Goal: Find specific page/section: Find specific page/section

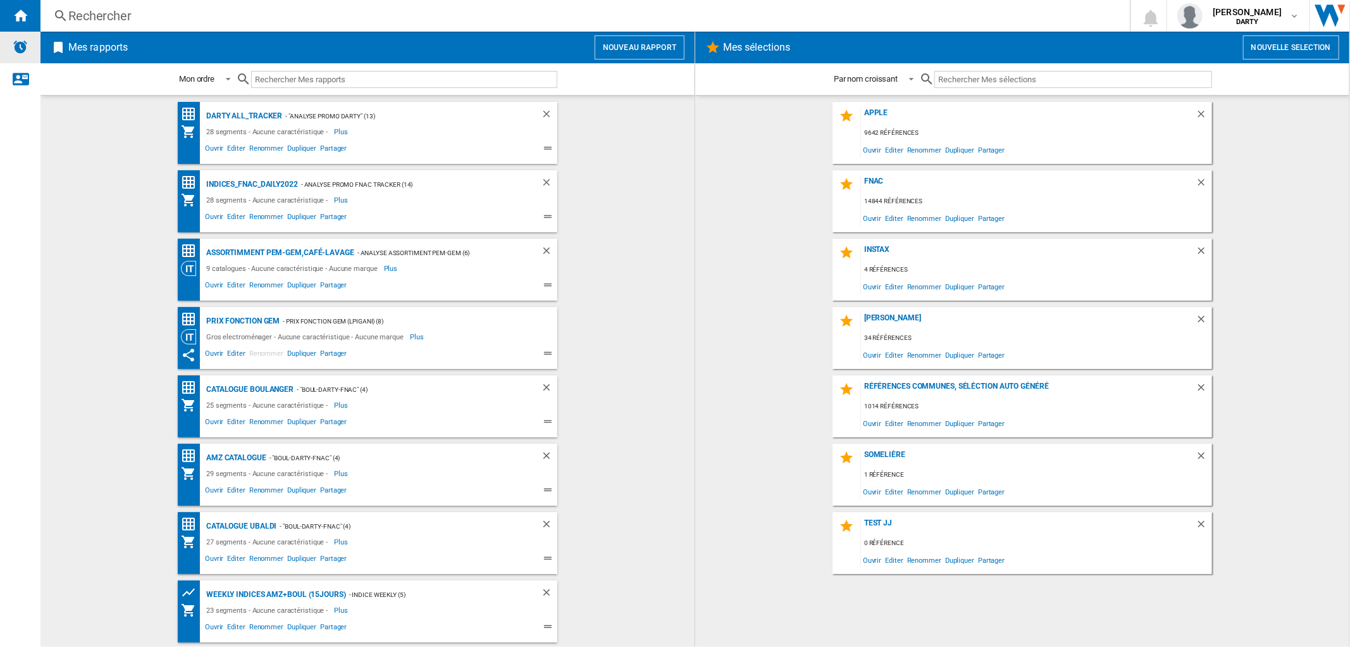
click at [23, 47] on img "Alertes" at bounding box center [20, 46] width 15 height 15
click at [1290, 11] on md-icon "button" at bounding box center [1295, 16] width 10 height 10
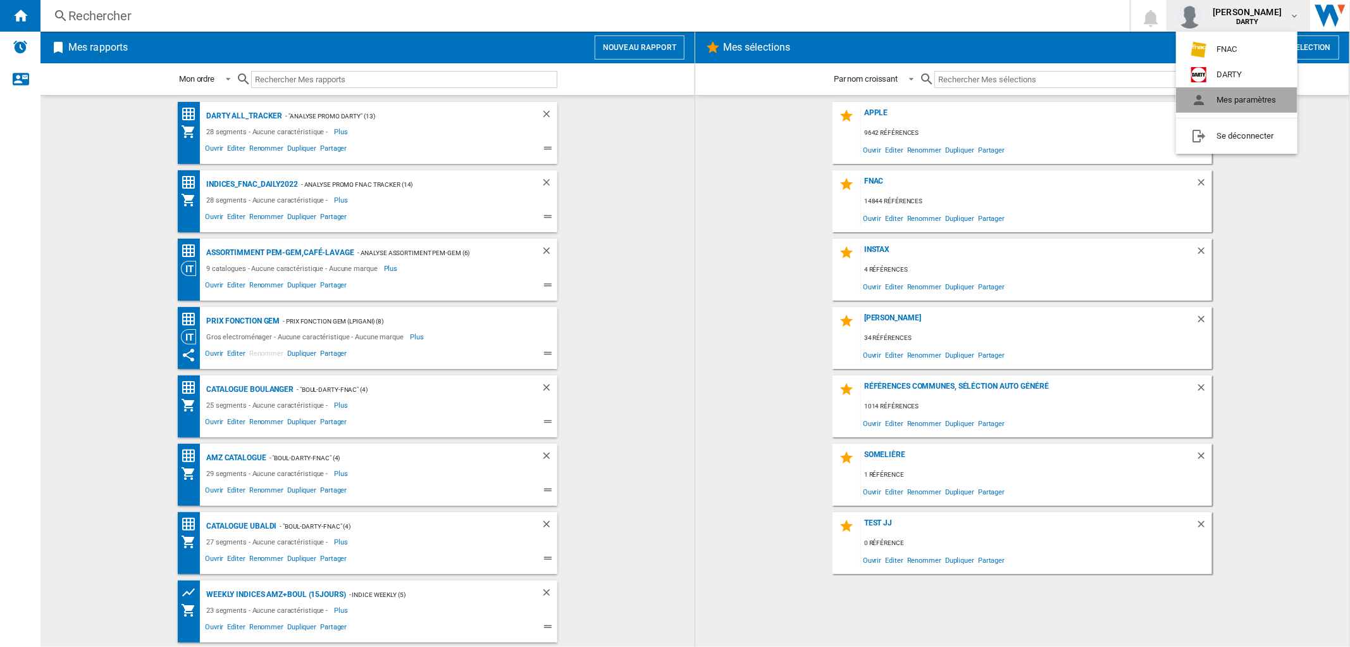
click at [1247, 98] on button "Mes paramètres" at bounding box center [1236, 99] width 121 height 25
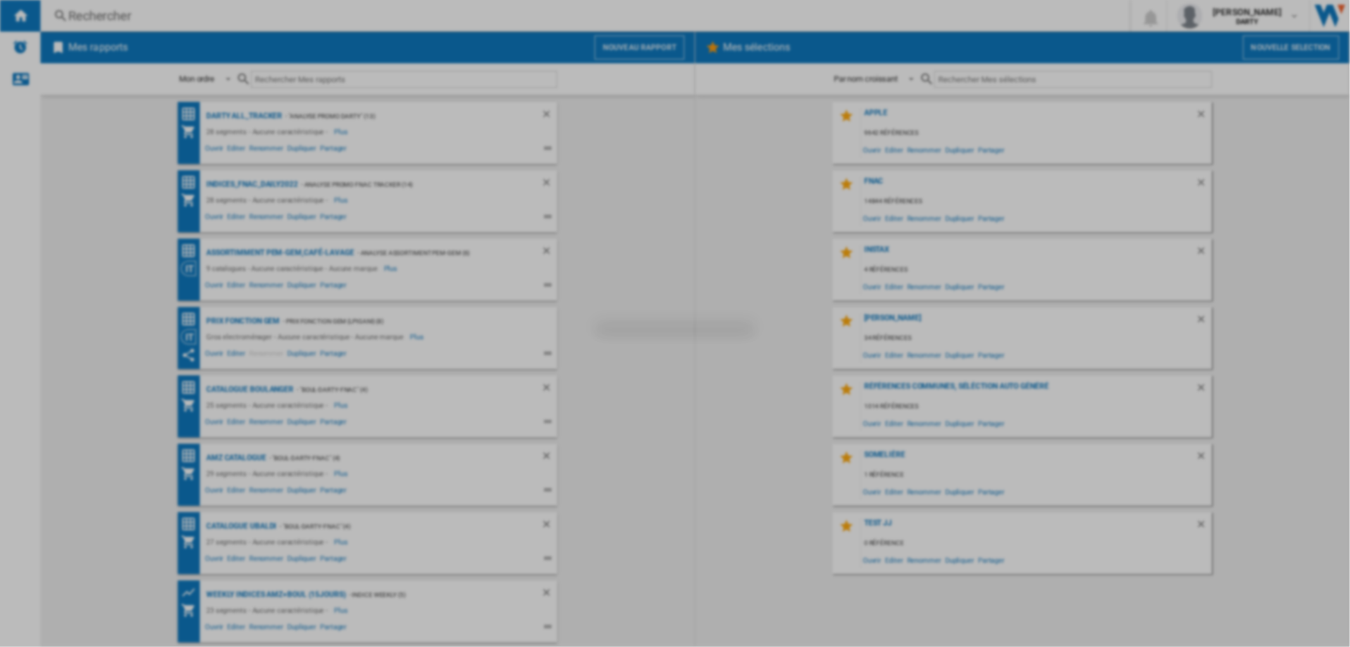
click at [1219, 159] on div at bounding box center [675, 323] width 1350 height 647
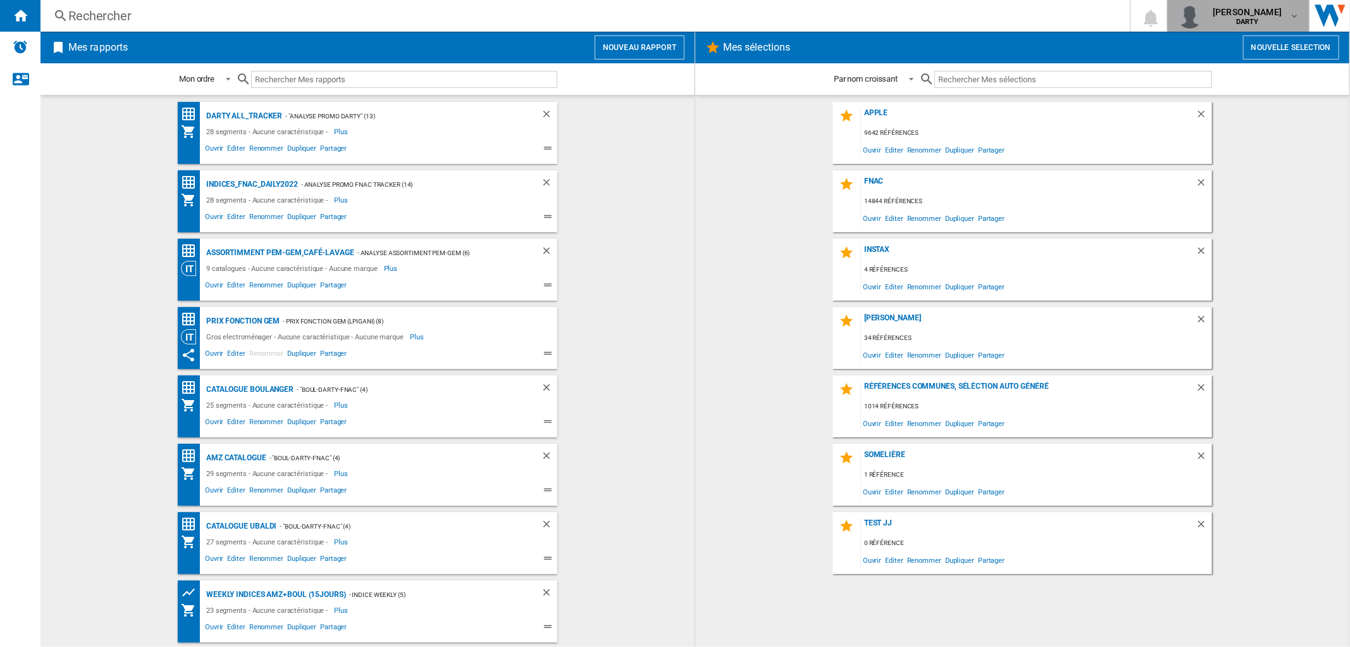
click at [1248, 23] on b "DARTY" at bounding box center [1247, 22] width 23 height 8
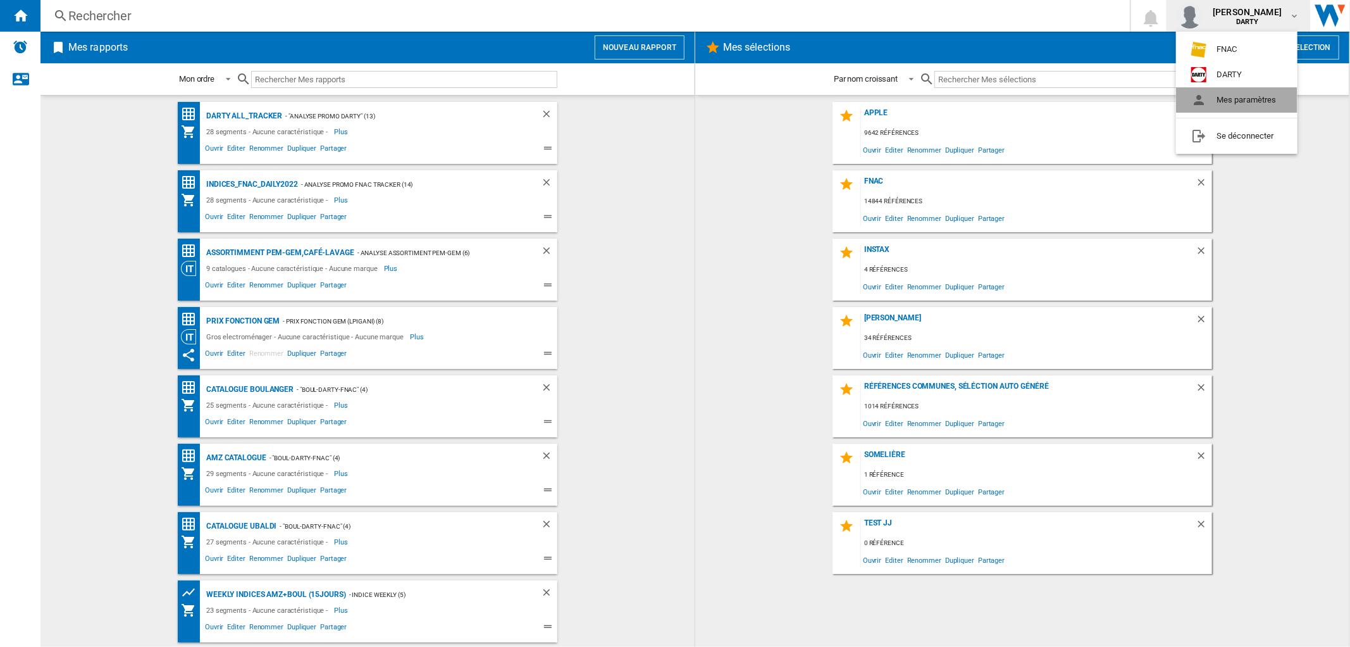
click at [1222, 102] on button "Mes paramètres" at bounding box center [1236, 99] width 121 height 25
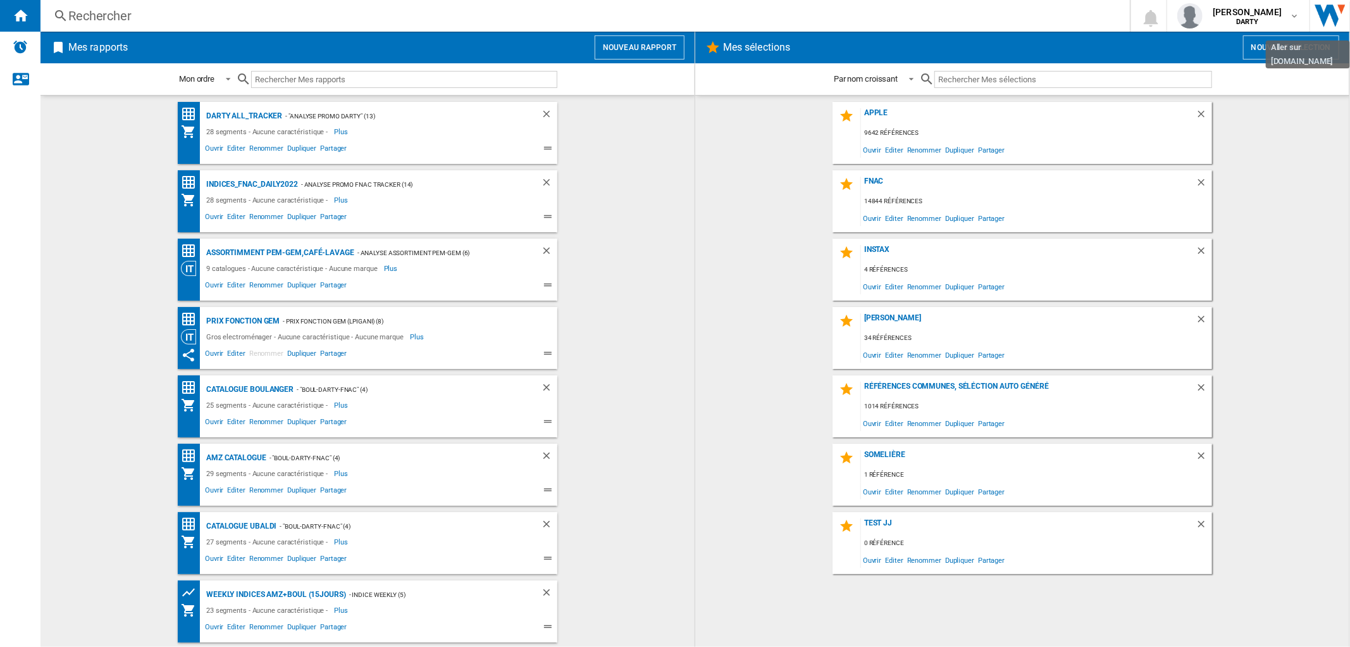
click at [1329, 23] on img "Aller sur wiser.com" at bounding box center [1330, 16] width 40 height 32
click at [81, 199] on wk-bookmarked-report "INDICES_FNAC_DAILY2022 - Analyse Promo FNAC TRACKER (14) 28 segments - Aucune c…" at bounding box center [367, 201] width 629 height 62
click at [24, 74] on ng-md-icon "Nous contacter" at bounding box center [20, 78] width 15 height 15
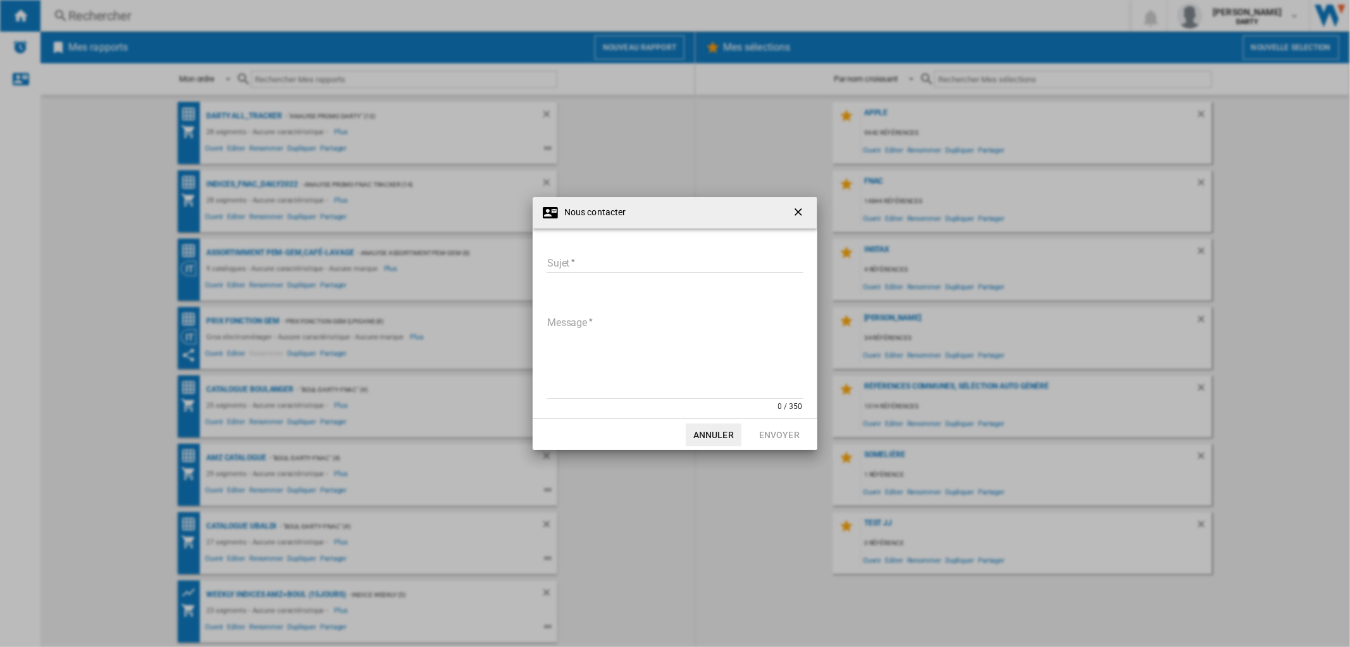
click at [579, 251] on div "Sujet Sujet requis Message 0 / 350 Message requis" at bounding box center [674, 333] width 259 height 185
click at [577, 261] on input "Sujet" at bounding box center [675, 263] width 257 height 19
click at [718, 442] on button "Annuler" at bounding box center [714, 434] width 56 height 23
